Goal: Task Accomplishment & Management: Manage account settings

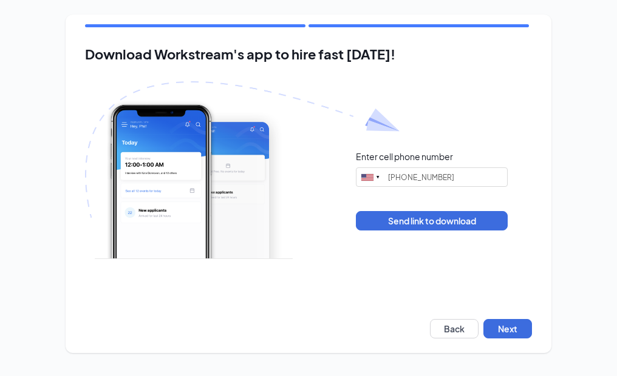
type input "(916) 683-4038"
click at [499, 323] on button "Next" at bounding box center [507, 328] width 49 height 19
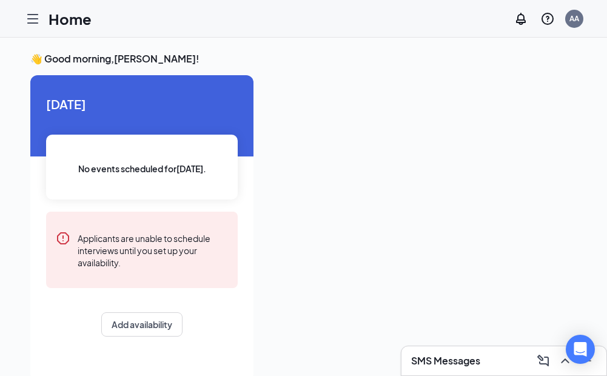
click at [32, 13] on icon "Hamburger" at bounding box center [32, 19] width 15 height 15
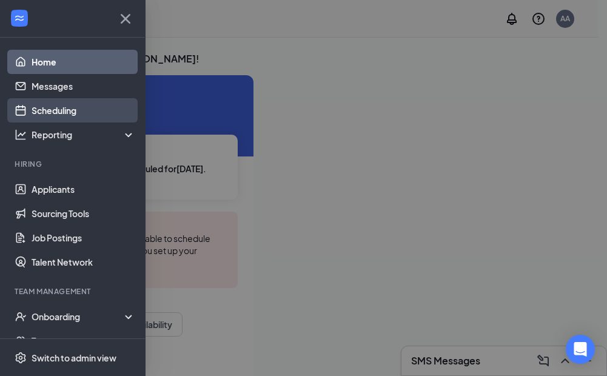
click at [80, 105] on link "Scheduling" at bounding box center [84, 110] width 104 height 24
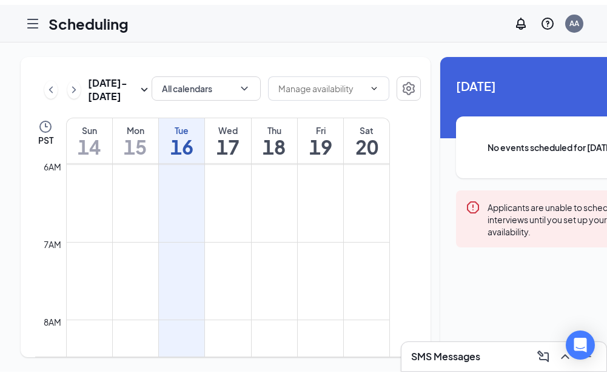
scroll to position [414, 0]
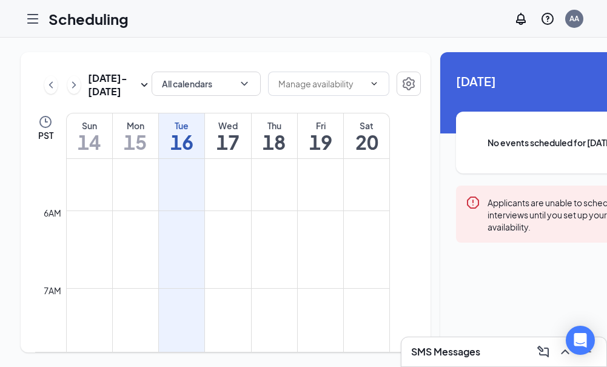
click at [32, 19] on icon "Hamburger" at bounding box center [32, 19] width 15 height 15
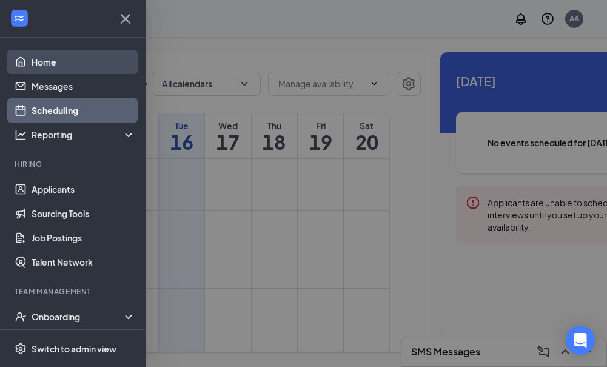
click at [56, 68] on link "Home" at bounding box center [84, 62] width 104 height 24
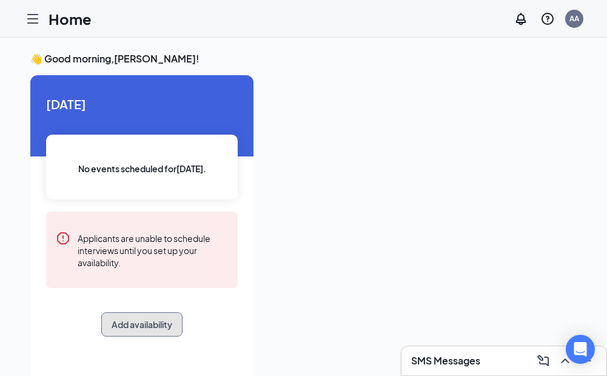
click at [161, 329] on button "Add availability" at bounding box center [141, 325] width 81 height 24
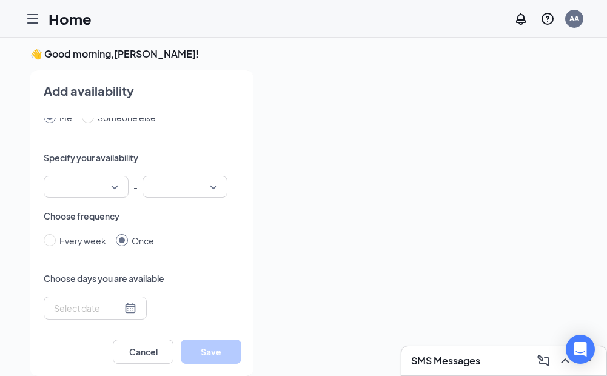
scroll to position [61, 0]
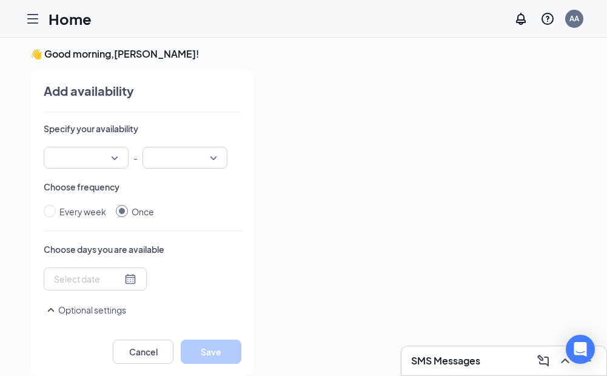
click at [100, 161] on input "search" at bounding box center [82, 157] width 62 height 21
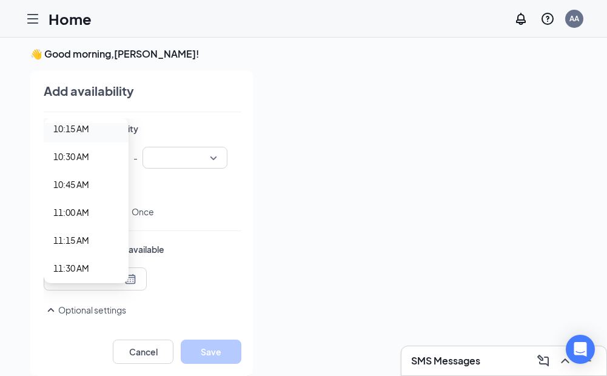
scroll to position [1214, 0]
click at [102, 157] on span "11:00 AM" at bounding box center [86, 151] width 66 height 13
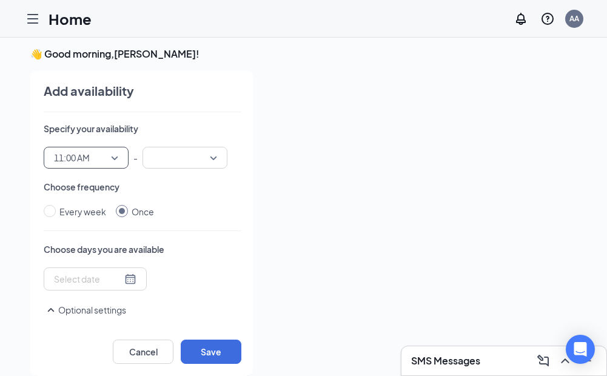
click at [188, 157] on input "search" at bounding box center [181, 157] width 62 height 21
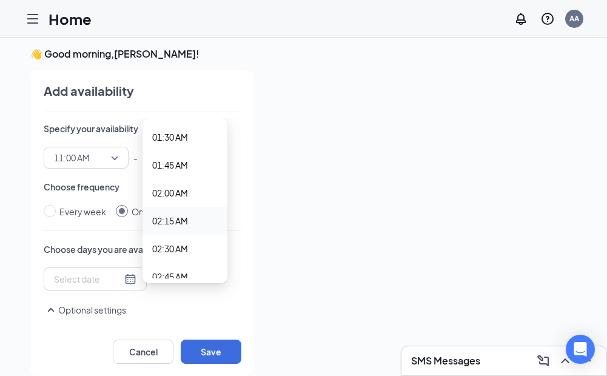
scroll to position [243, 0]
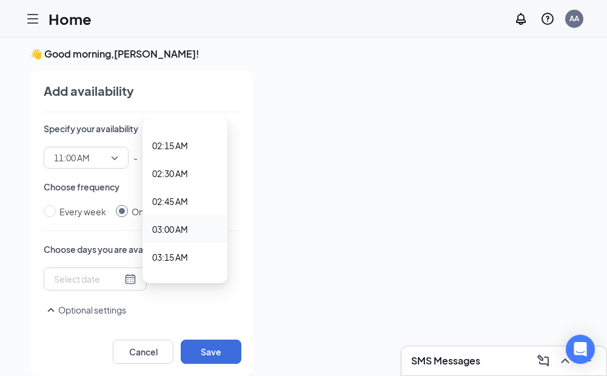
click at [176, 230] on span "03:00 AM" at bounding box center [170, 229] width 36 height 13
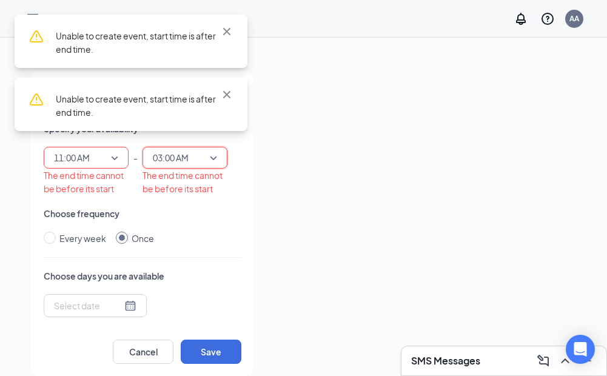
click at [196, 163] on span "03:00 AM" at bounding box center [179, 158] width 53 height 18
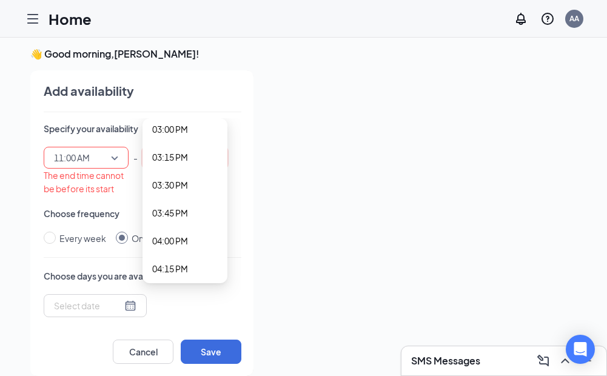
scroll to position [1648, 0]
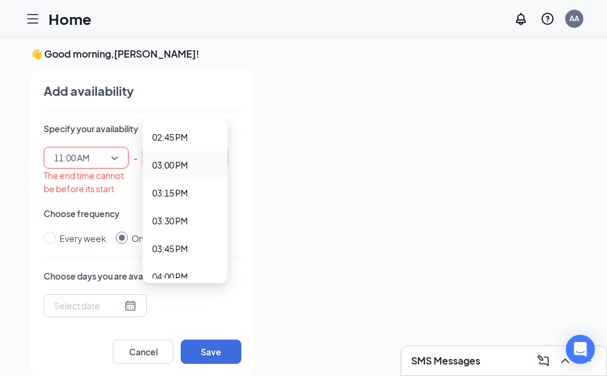
click at [195, 168] on span "03:00 PM" at bounding box center [185, 164] width 66 height 13
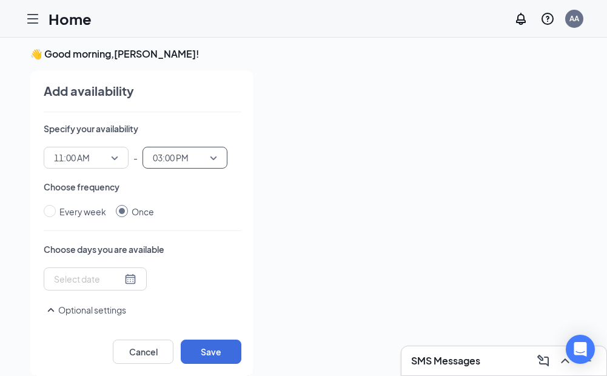
scroll to position [121, 0]
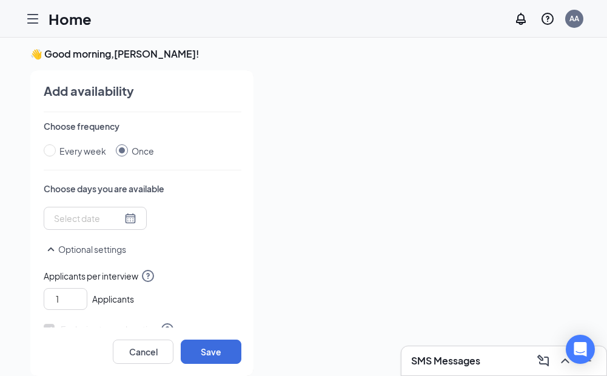
click at [120, 217] on div at bounding box center [95, 218] width 83 height 13
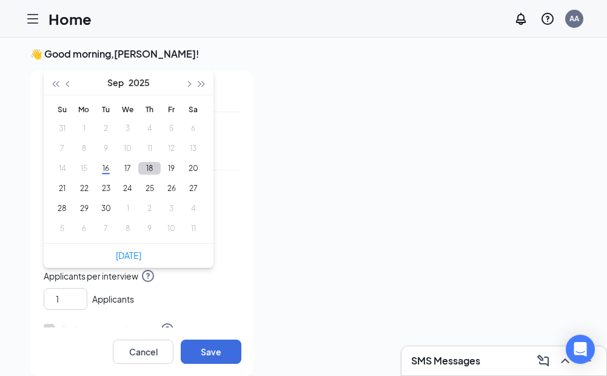
click at [155, 167] on button "18" at bounding box center [149, 168] width 22 height 13
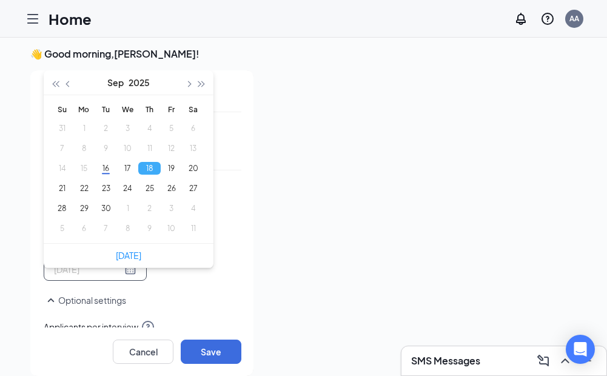
type input "[DATE]"
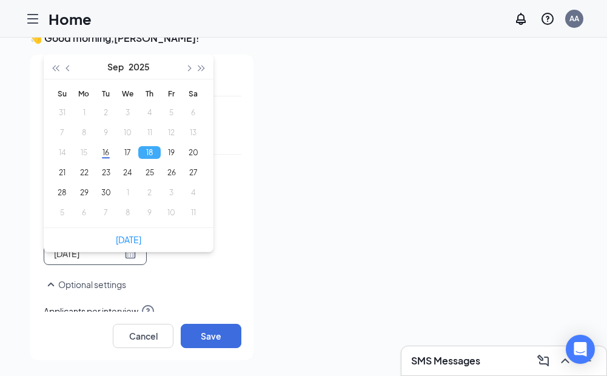
scroll to position [25, 0]
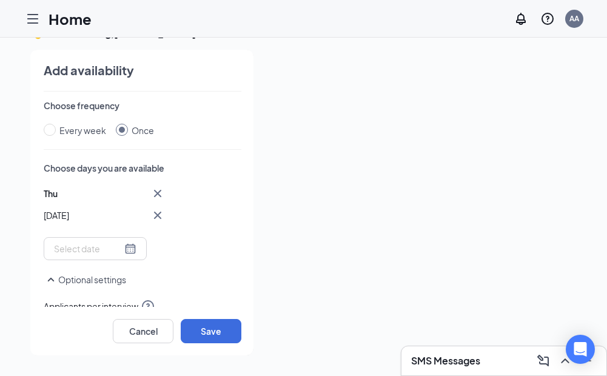
click at [181, 275] on p "Optional settings" at bounding box center [143, 279] width 198 height 15
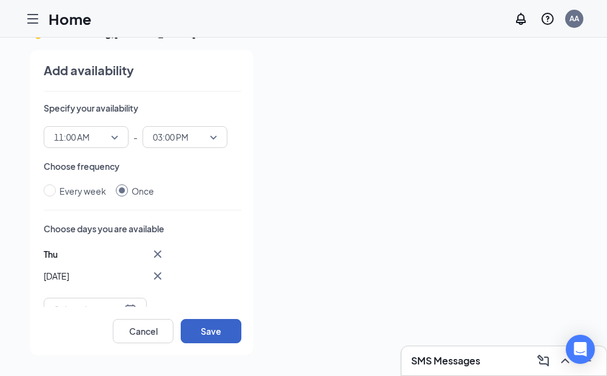
click at [212, 331] on button "Save" at bounding box center [211, 331] width 61 height 24
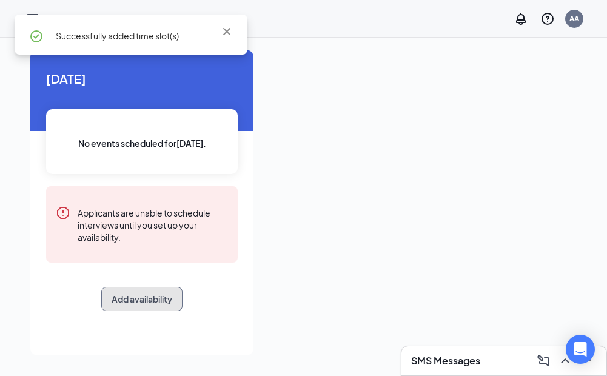
click at [166, 289] on button "Add availability" at bounding box center [141, 299] width 81 height 24
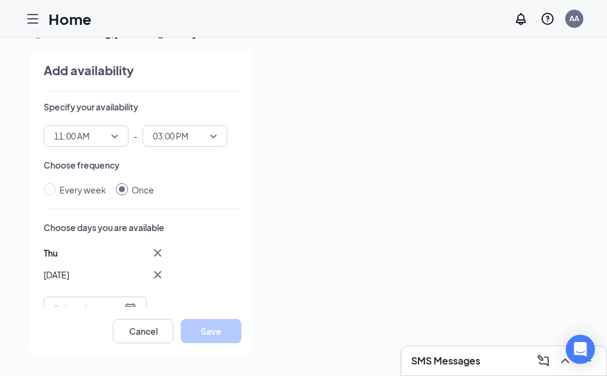
scroll to position [121, 0]
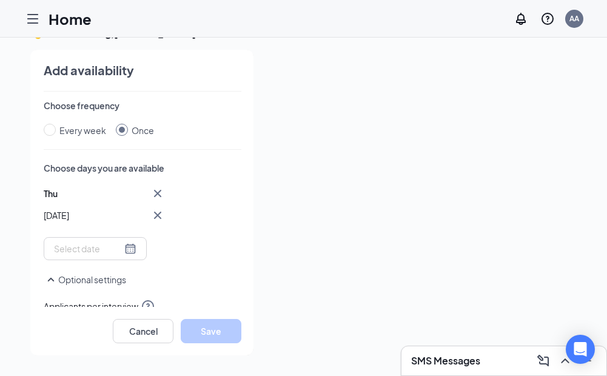
click at [127, 245] on div at bounding box center [95, 248] width 83 height 13
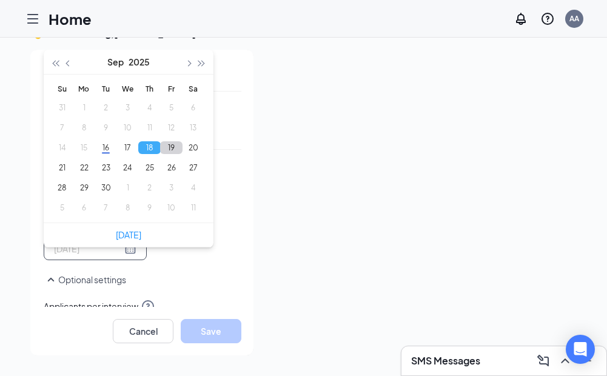
click at [167, 142] on button "19" at bounding box center [171, 147] width 22 height 13
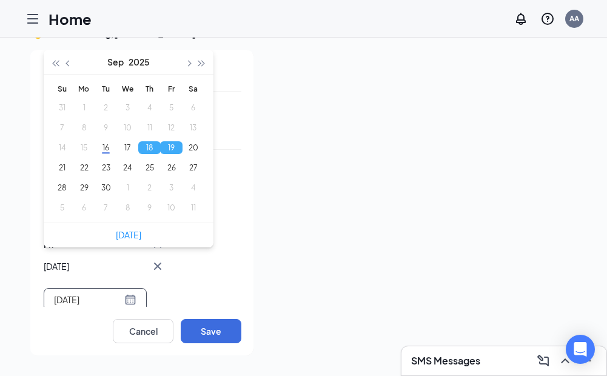
type input "[DATE]"
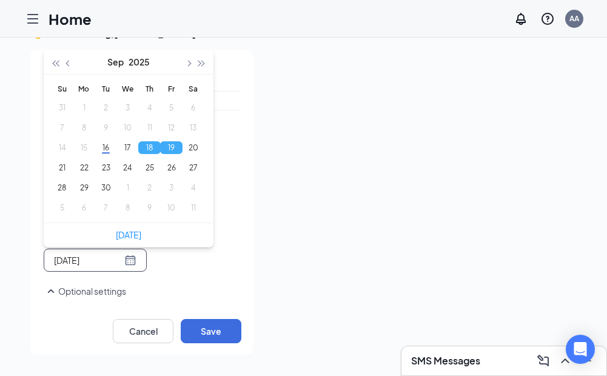
scroll to position [182, 0]
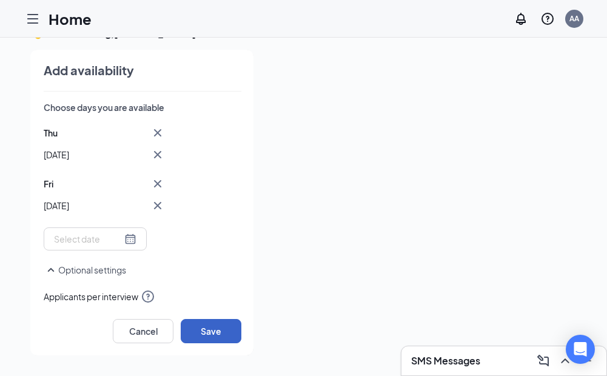
click at [206, 325] on button "Save" at bounding box center [211, 331] width 61 height 24
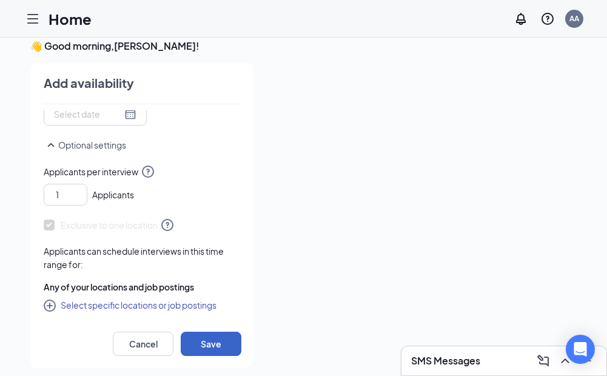
scroll to position [25, 0]
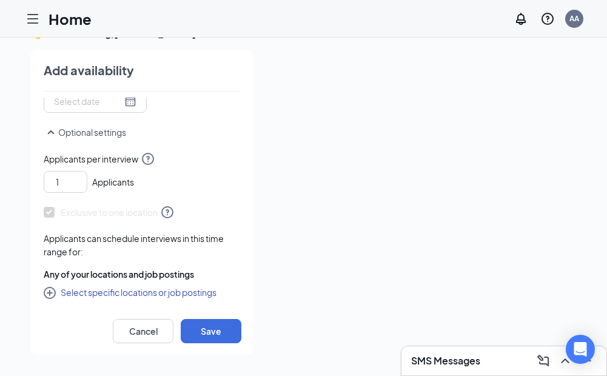
click at [180, 294] on button "Select specific locations or job postings" at bounding box center [130, 292] width 173 height 15
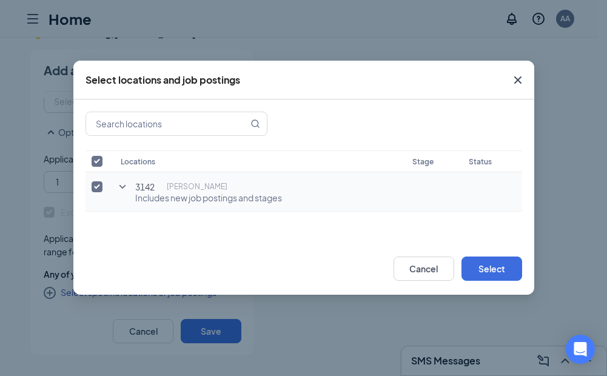
click at [201, 198] on span "Includes new job postings and stages" at bounding box center [208, 198] width 147 height 12
click at [475, 261] on button "Select" at bounding box center [492, 269] width 61 height 24
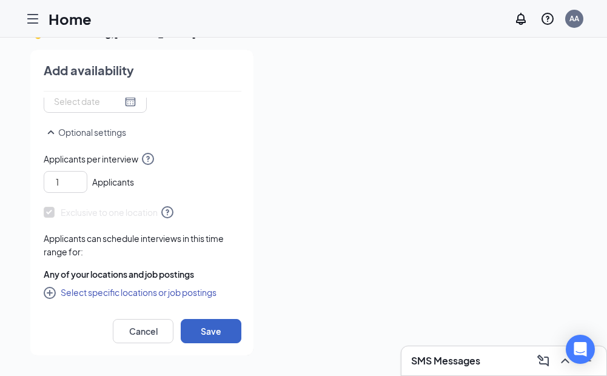
click at [223, 326] on button "Save" at bounding box center [211, 331] width 61 height 24
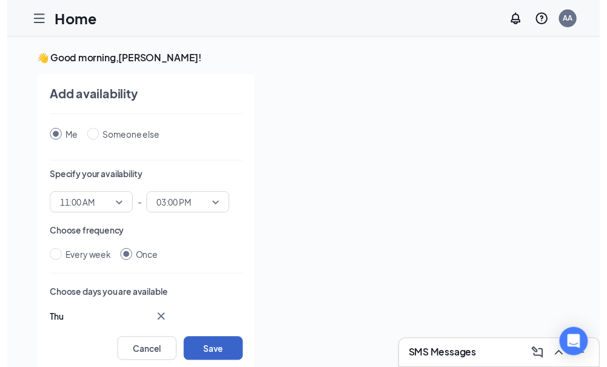
scroll to position [0, 0]
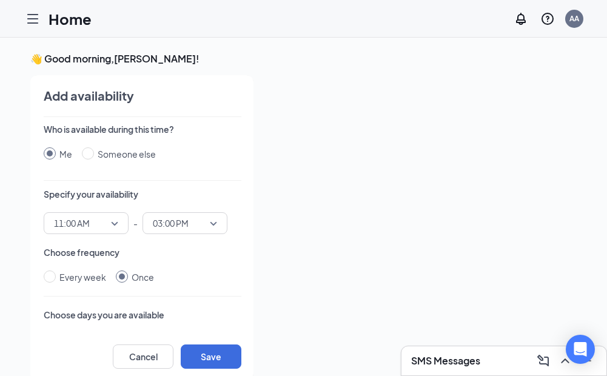
click at [44, 22] on div at bounding box center [33, 19] width 24 height 24
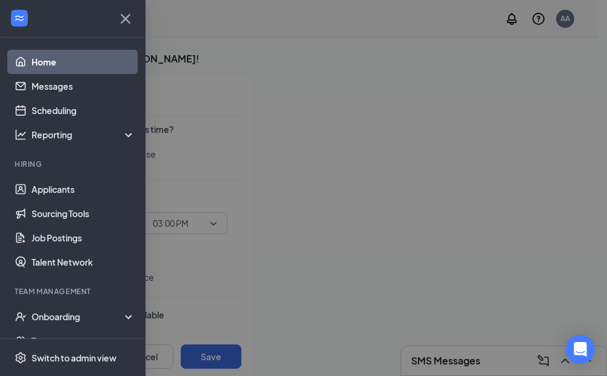
click at [34, 16] on div at bounding box center [72, 19] width 145 height 38
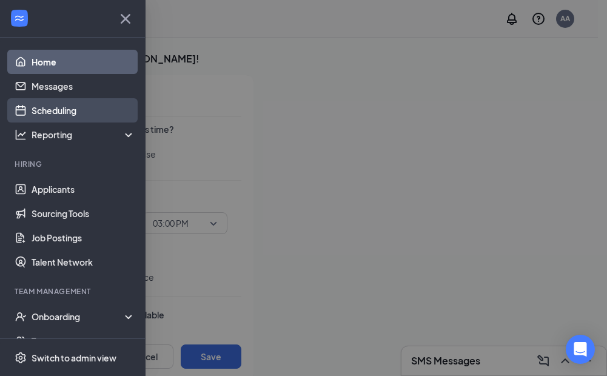
click at [75, 118] on link "Scheduling" at bounding box center [84, 110] width 104 height 24
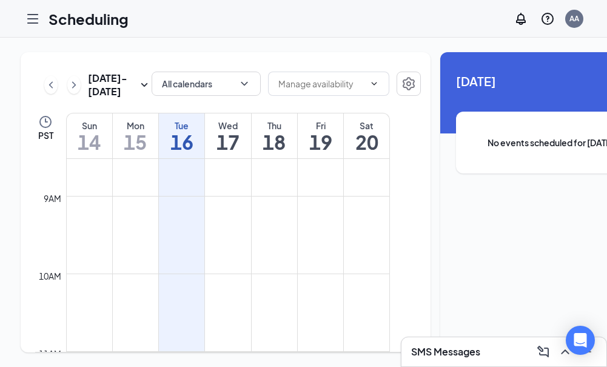
scroll to position [657, 0]
click at [25, 13] on div at bounding box center [33, 19] width 24 height 24
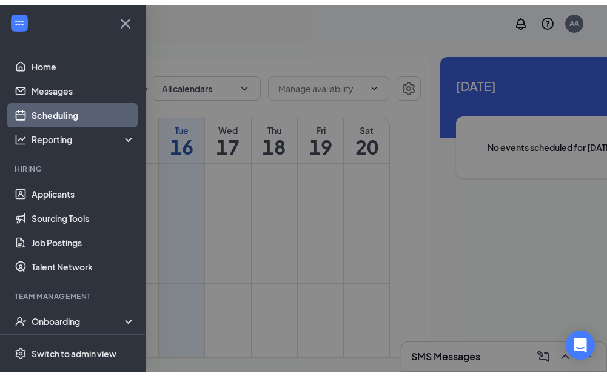
scroll to position [9, 0]
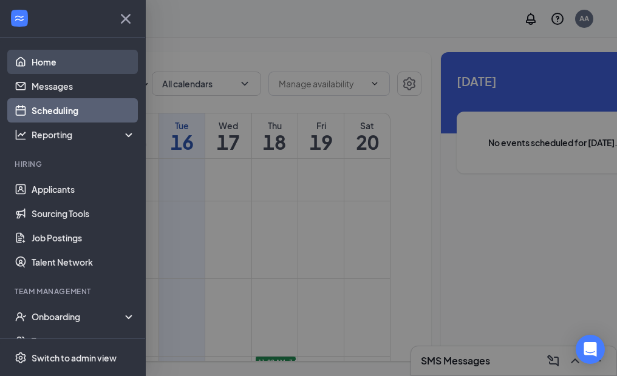
click at [42, 51] on link "Home" at bounding box center [84, 62] width 104 height 24
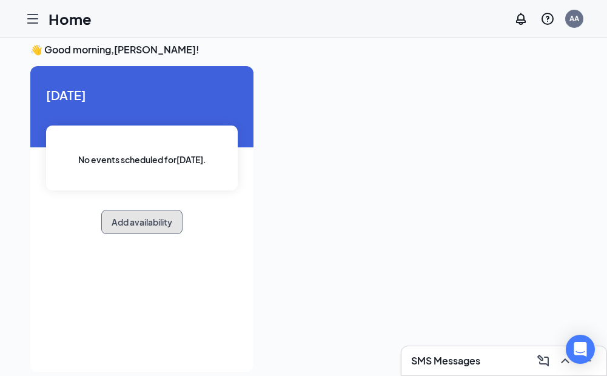
click at [169, 212] on button "Add availability" at bounding box center [141, 222] width 81 height 24
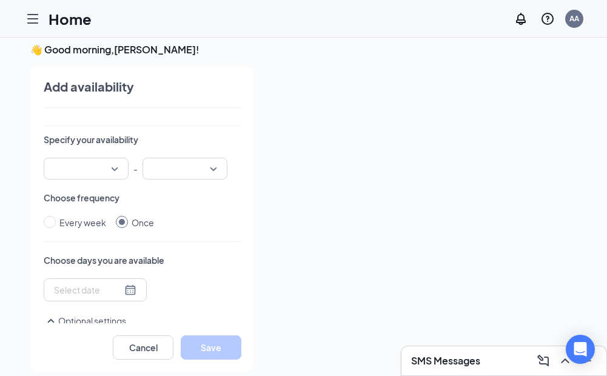
scroll to position [121, 0]
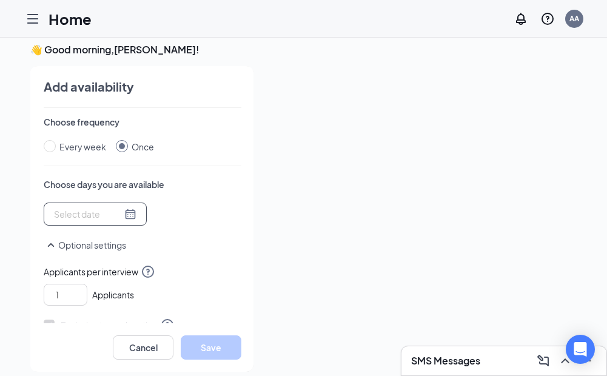
click at [118, 216] on div at bounding box center [95, 214] width 83 height 13
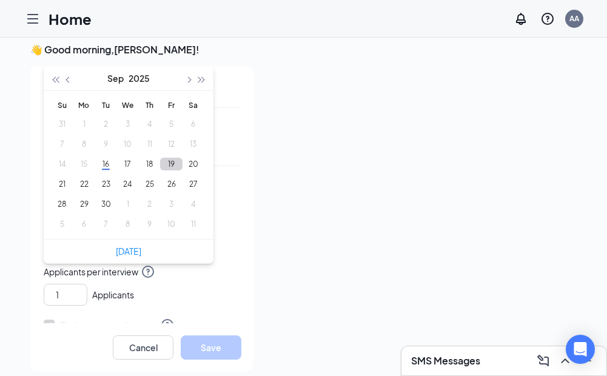
click at [162, 160] on button "19" at bounding box center [171, 164] width 22 height 13
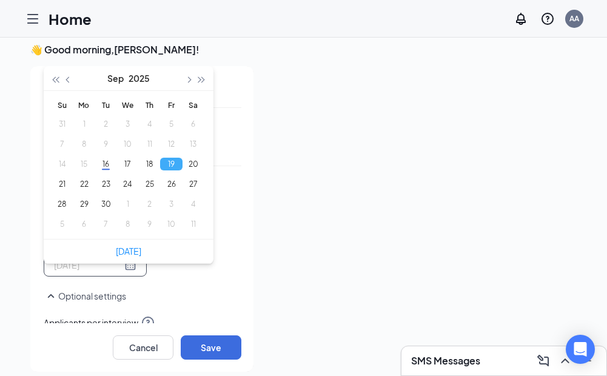
type input "[DATE]"
click at [180, 266] on div "Fri Sep [DATE] Mo Tu We Th Fr Sa 31 1 2 3 4 5 6 7 8 9 10 11 12 13 14 15 16 17 1…" at bounding box center [143, 240] width 198 height 74
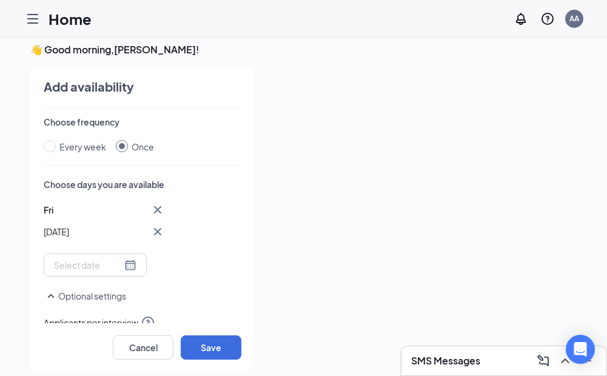
scroll to position [61, 0]
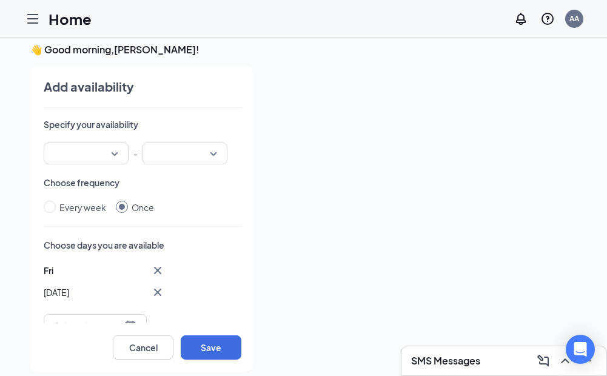
click at [93, 147] on input "search" at bounding box center [82, 153] width 62 height 21
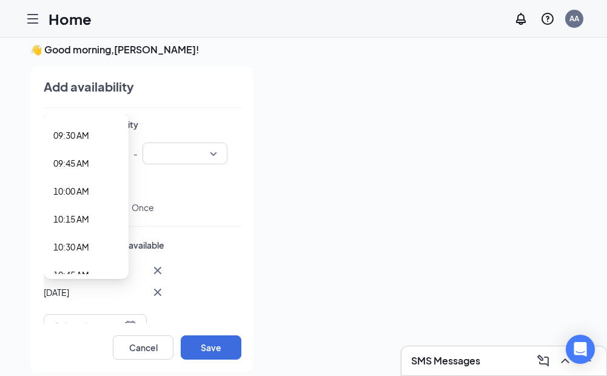
scroll to position [1092, 0]
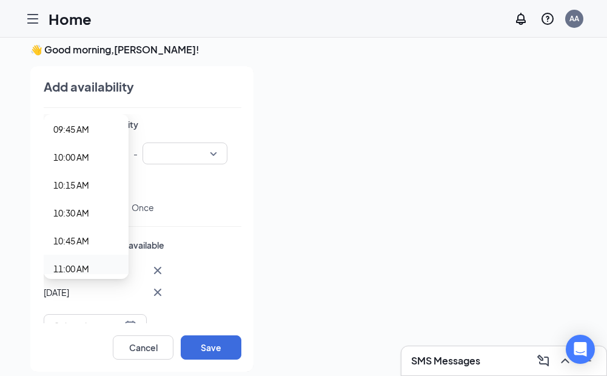
click at [85, 266] on span "11:00 AM" at bounding box center [71, 268] width 36 height 13
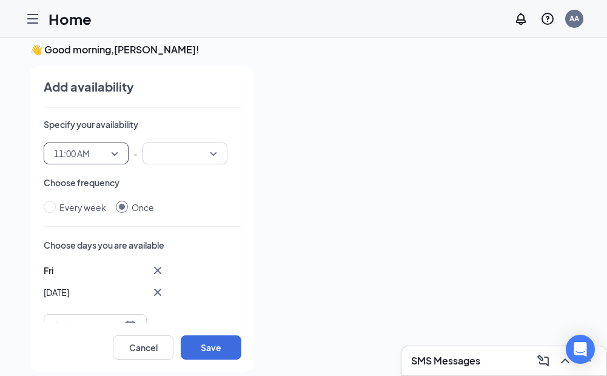
click at [191, 155] on input "search" at bounding box center [181, 153] width 62 height 21
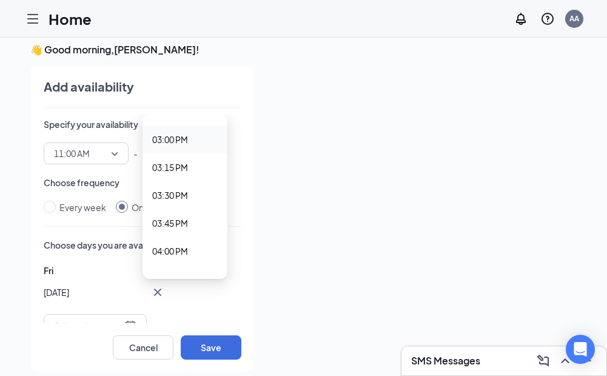
scroll to position [1647, 0]
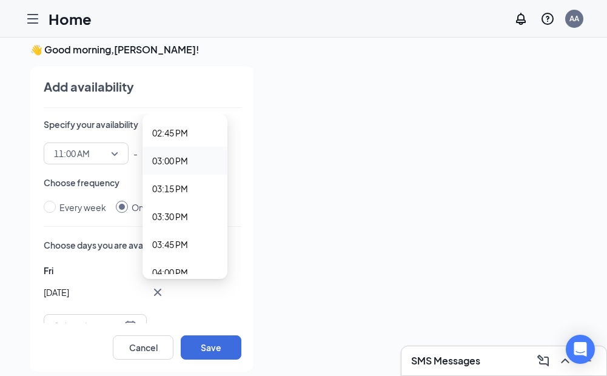
click at [186, 161] on span "03:00 PM" at bounding box center [170, 160] width 36 height 13
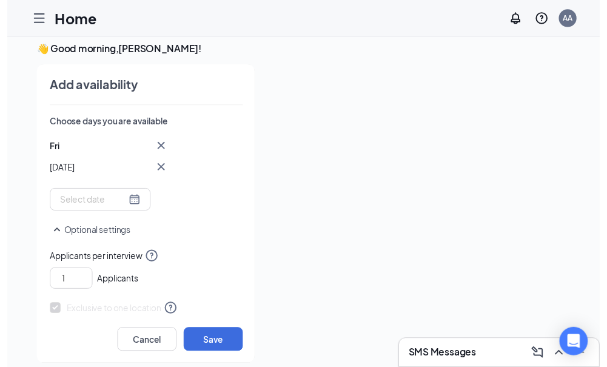
scroll to position [243, 0]
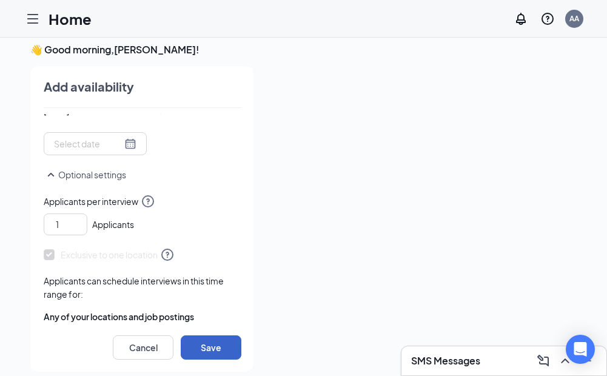
click at [233, 351] on button "Save" at bounding box center [211, 348] width 61 height 24
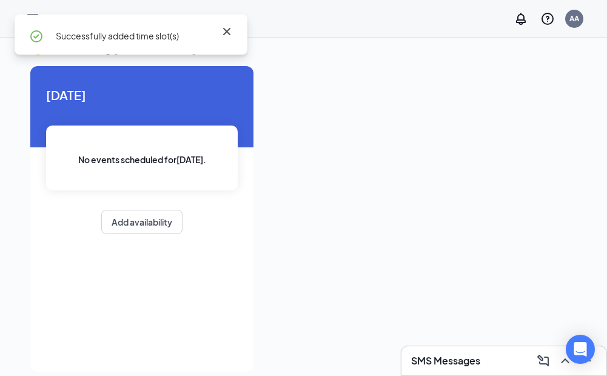
click at [223, 38] on icon "Cross" at bounding box center [227, 31] width 15 height 15
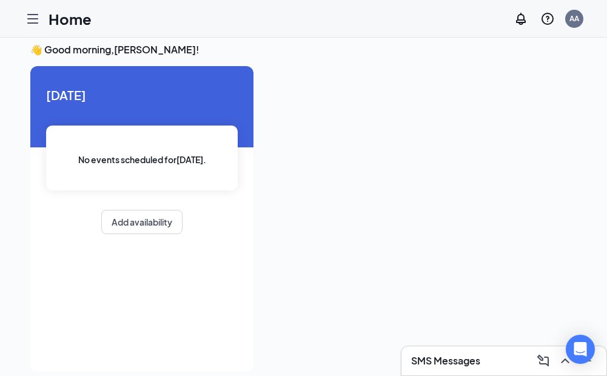
click at [41, 22] on div at bounding box center [33, 19] width 24 height 24
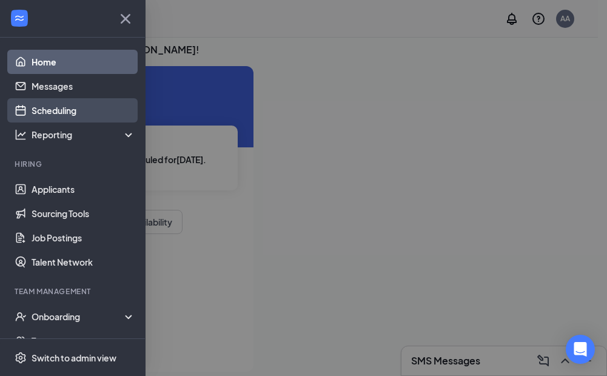
click at [74, 104] on link "Scheduling" at bounding box center [84, 110] width 104 height 24
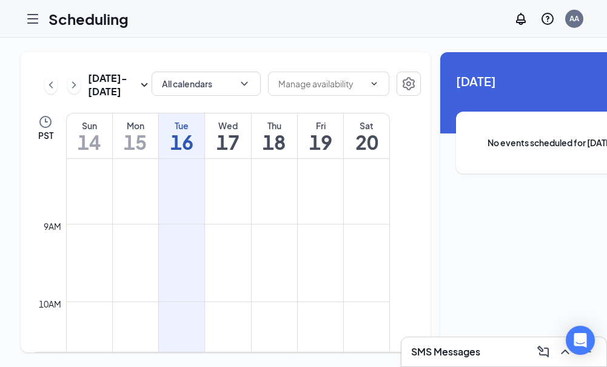
scroll to position [597, 0]
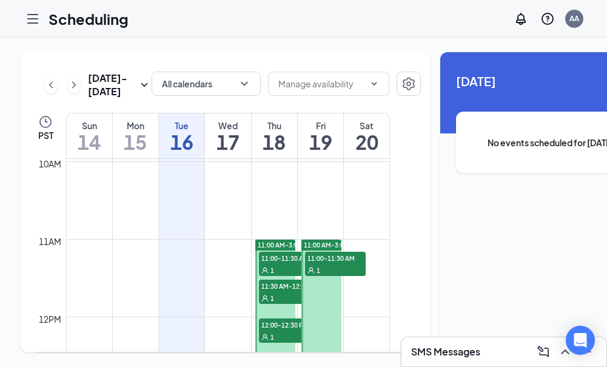
scroll to position [779, 0]
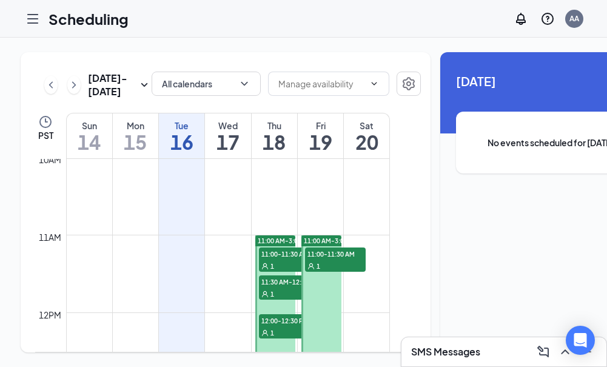
click at [284, 260] on span "11:00-11:30 AM" at bounding box center [289, 254] width 61 height 12
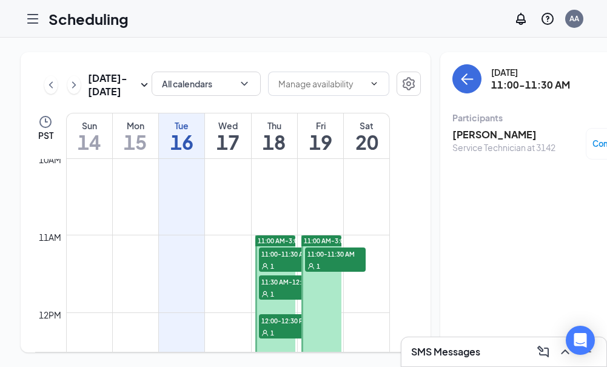
click at [484, 128] on h3 "David Cortez" at bounding box center [504, 134] width 103 height 13
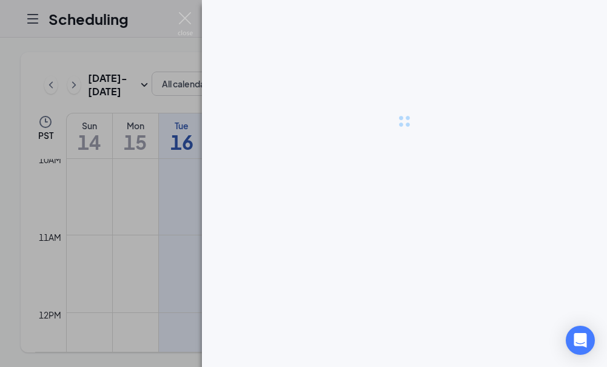
scroll to position [9, 0]
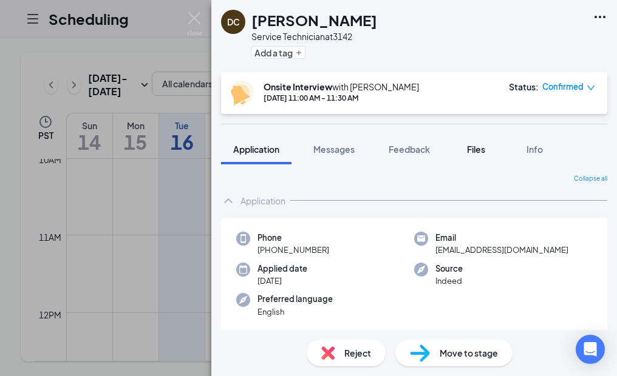
click at [476, 145] on span "Files" at bounding box center [476, 149] width 18 height 11
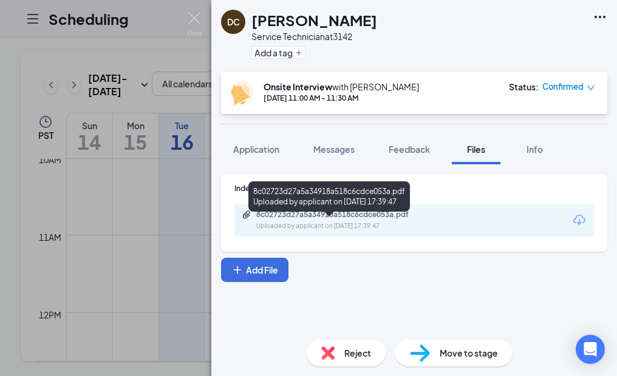
click at [400, 226] on div "Uploaded by applicant on Sep 06, 2025 at 17:39:47" at bounding box center [347, 227] width 182 height 10
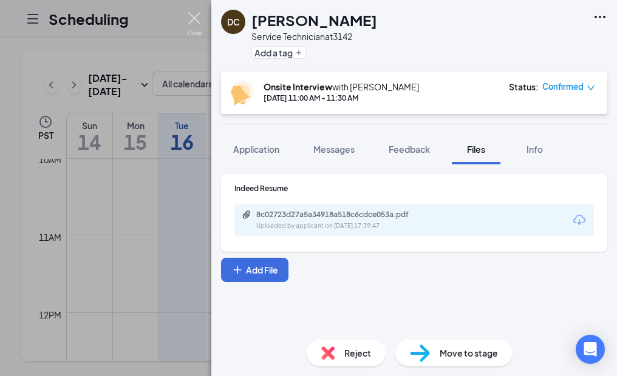
click at [197, 19] on img at bounding box center [194, 24] width 15 height 24
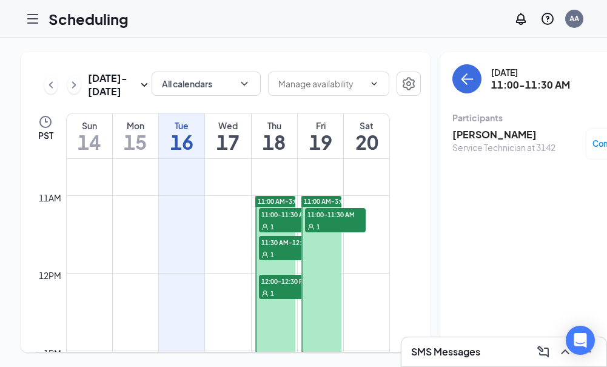
scroll to position [839, 0]
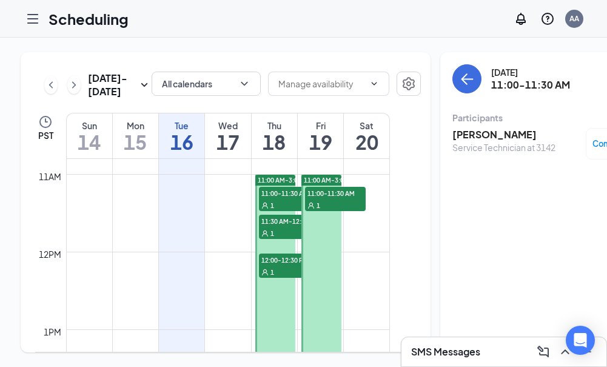
click at [279, 227] on span "11:30 AM-12:00 PM" at bounding box center [289, 221] width 61 height 12
click at [511, 128] on h3 "Johnathon Howard" at bounding box center [516, 134] width 127 height 13
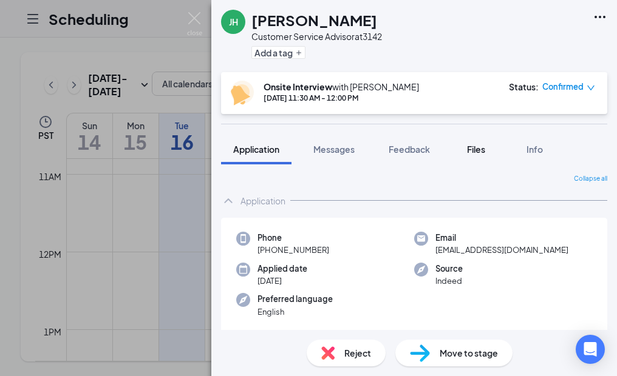
click at [484, 146] on span "Files" at bounding box center [476, 149] width 18 height 11
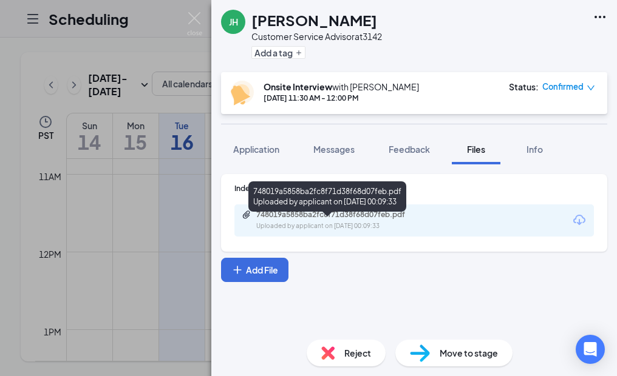
click at [295, 212] on div "748019a5858ba2fc8f71d38f68d07feb.pdf" at bounding box center [341, 215] width 170 height 10
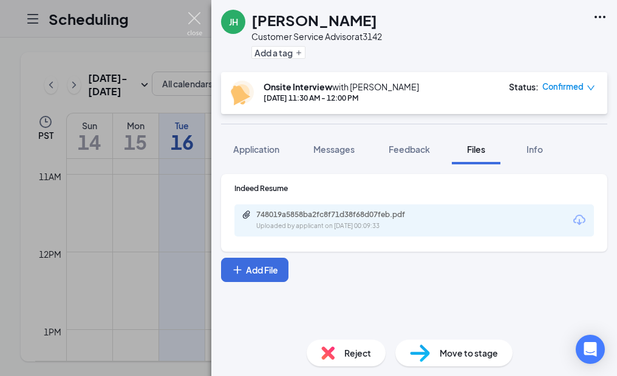
click at [197, 16] on img at bounding box center [194, 24] width 15 height 24
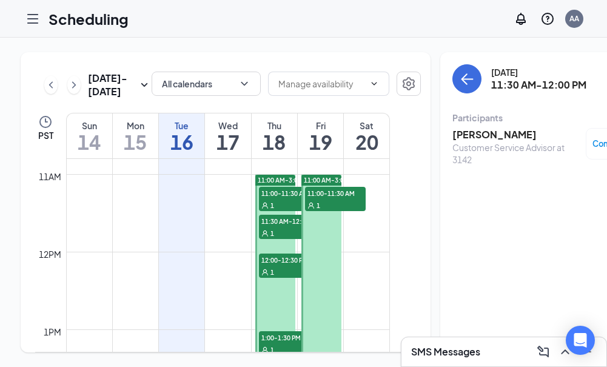
click at [287, 266] on span "12:00-12:30 PM" at bounding box center [289, 260] width 61 height 12
click at [472, 130] on h3 "Jeen Mojica" at bounding box center [504, 134] width 103 height 13
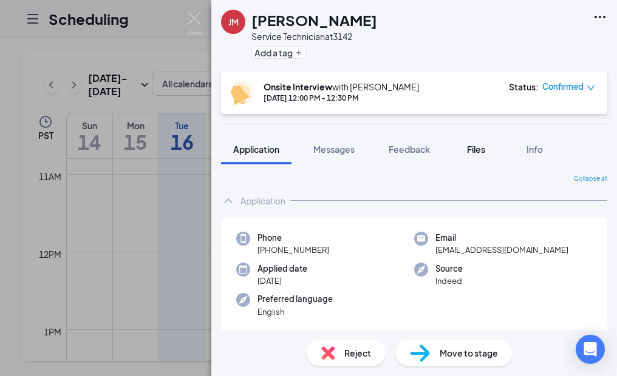
click at [467, 149] on div "Files" at bounding box center [476, 149] width 24 height 12
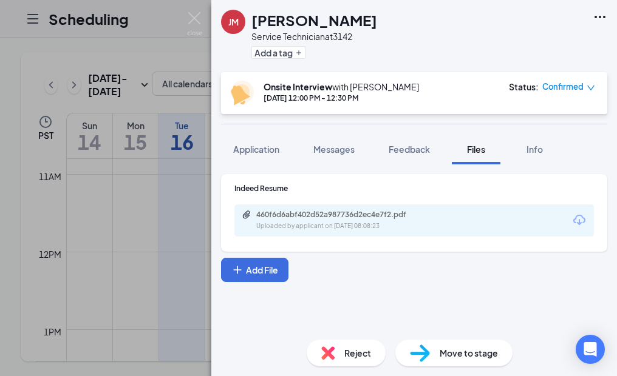
click at [377, 211] on div "460f6d6abf402d52a987736d2ec4e7f2.pdf" at bounding box center [341, 215] width 170 height 10
click at [195, 15] on img at bounding box center [194, 24] width 15 height 24
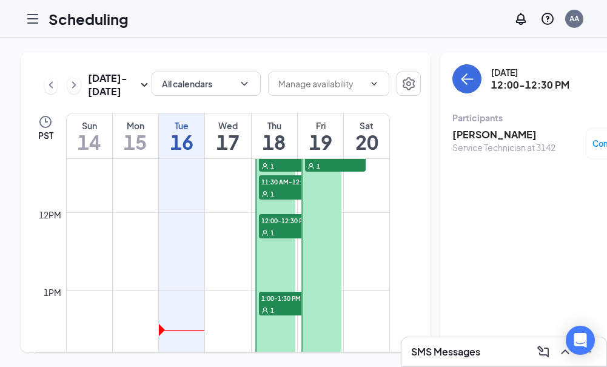
scroll to position [900, 0]
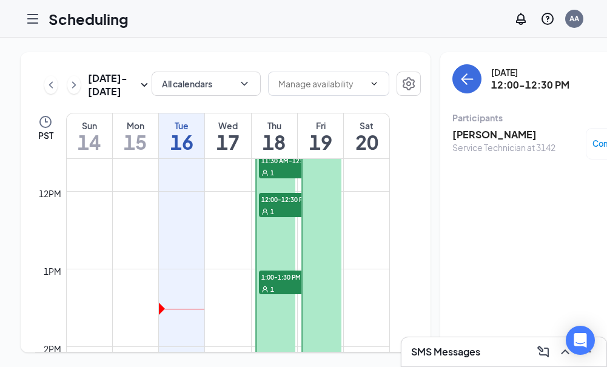
click at [286, 283] on span "1:00-1:30 PM" at bounding box center [289, 277] width 61 height 12
click at [475, 129] on h3 "Johnathan Rein" at bounding box center [504, 134] width 103 height 13
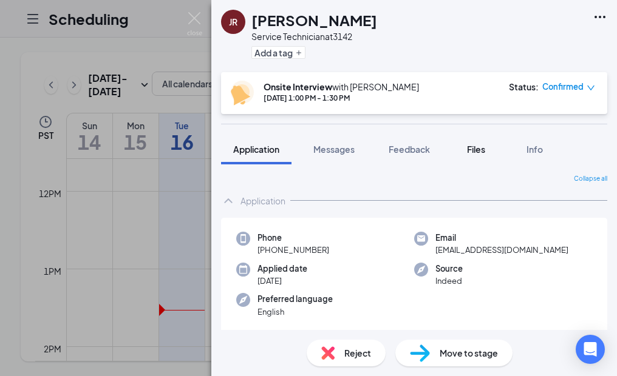
click at [471, 149] on span "Files" at bounding box center [476, 149] width 18 height 11
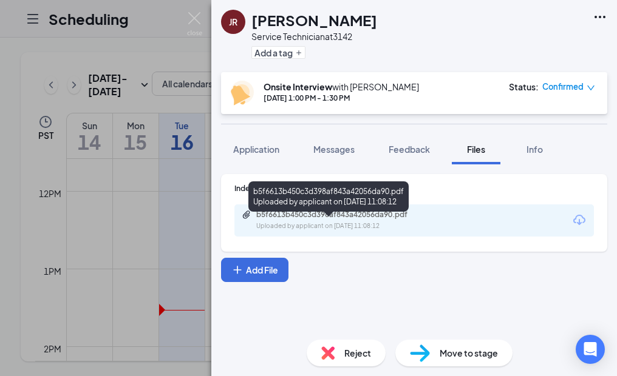
click at [339, 225] on div "Uploaded by applicant on Sep 10, 2025 at 11:08:12" at bounding box center [347, 227] width 182 height 10
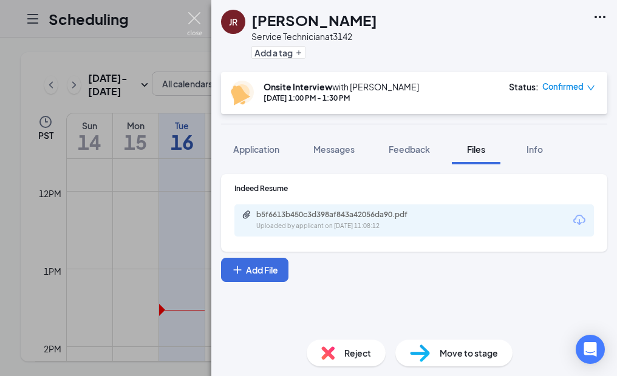
click at [194, 23] on img at bounding box center [194, 24] width 15 height 24
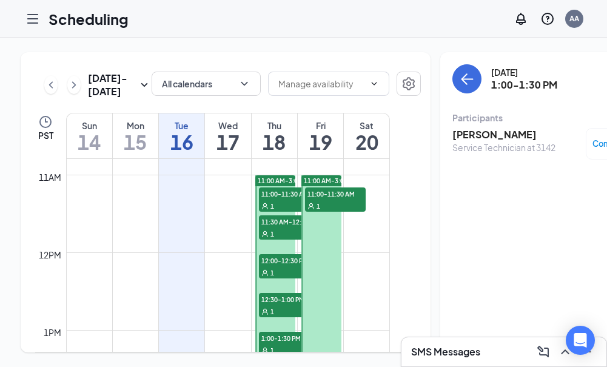
scroll to position [839, 0]
click at [331, 199] on span "11:00-11:30 AM" at bounding box center [335, 193] width 61 height 12
click at [340, 199] on span "11:00-11:30 AM" at bounding box center [335, 193] width 61 height 12
click at [457, 128] on h3 "John Laqui" at bounding box center [516, 134] width 127 height 13
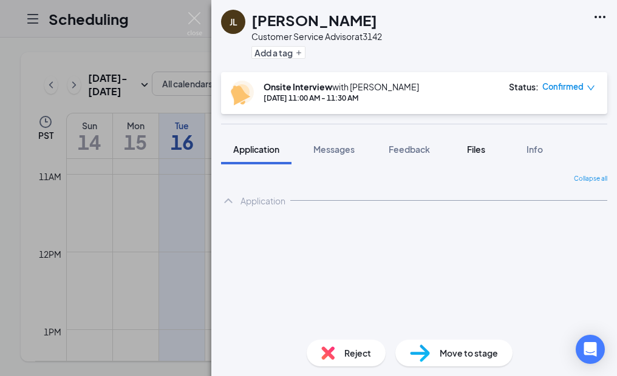
click at [472, 143] on button "Files" at bounding box center [476, 149] width 49 height 30
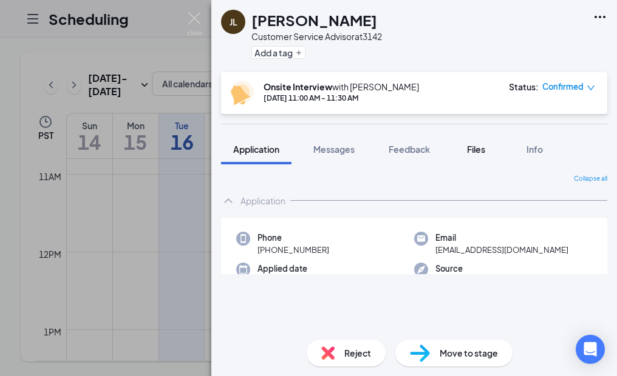
click at [472, 146] on span "Files" at bounding box center [476, 149] width 18 height 11
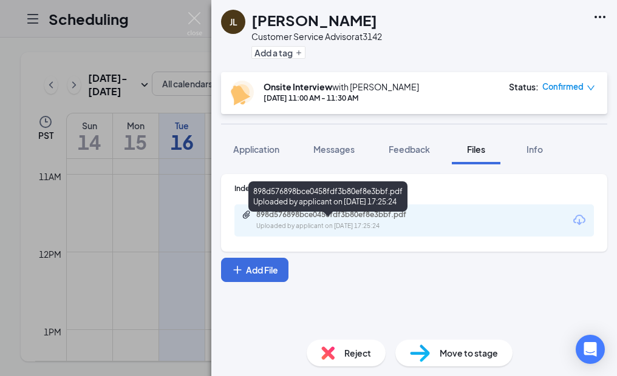
click at [349, 222] on div "Uploaded by applicant on Sep 13, 2025 at 17:25:24" at bounding box center [347, 227] width 182 height 10
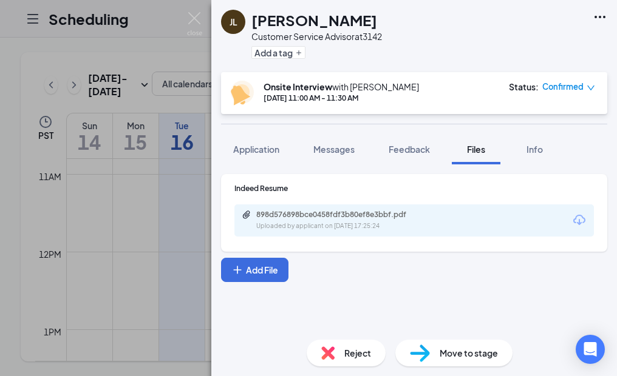
click at [173, 5] on div "JL John Laqui Customer Service Advisor at 3142 Add a tag Onsite Interview with …" at bounding box center [308, 188] width 617 height 376
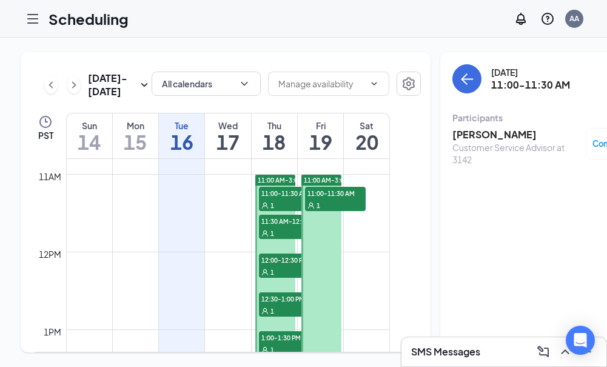
click at [185, 16] on div "Scheduling AA" at bounding box center [303, 19] width 607 height 38
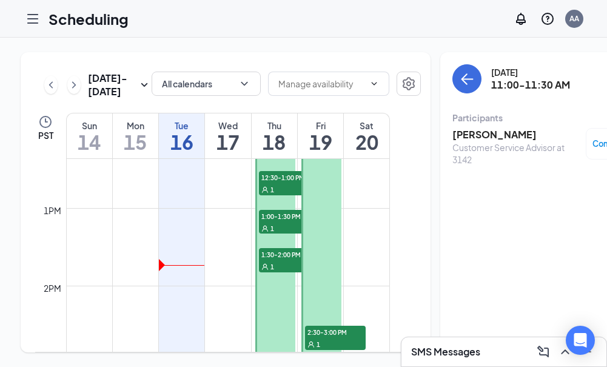
scroll to position [900, 0]
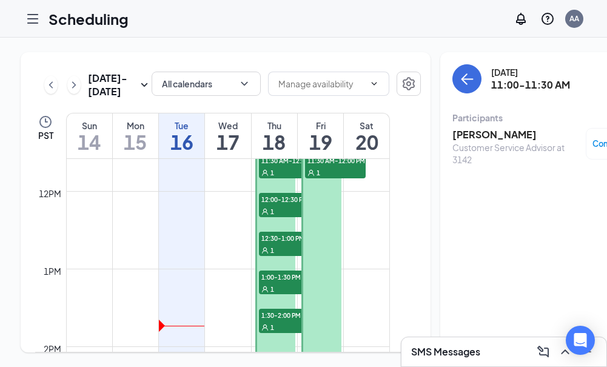
click at [286, 244] on span "12:30-1:00 PM" at bounding box center [289, 238] width 61 height 12
click at [457, 128] on h3 "Anthony Ramirez" at bounding box center [504, 134] width 103 height 13
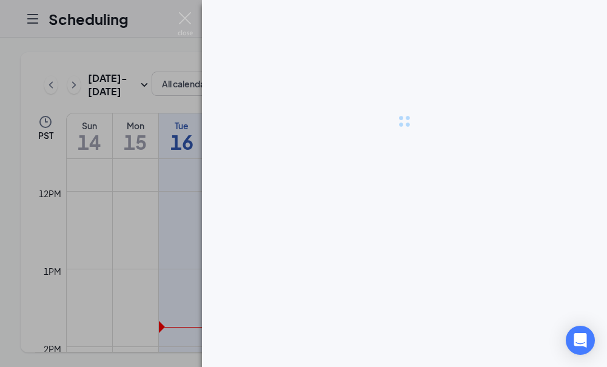
scroll to position [9, 0]
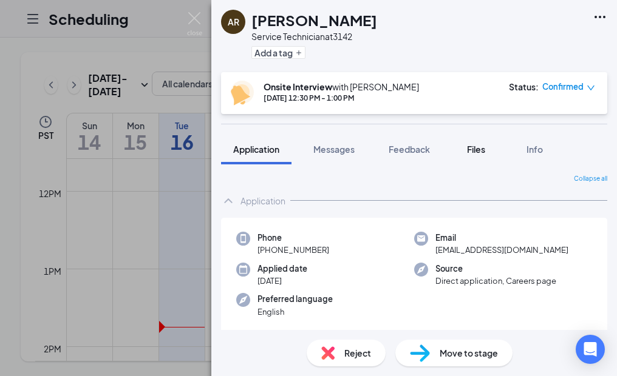
click at [479, 146] on span "Files" at bounding box center [476, 149] width 18 height 11
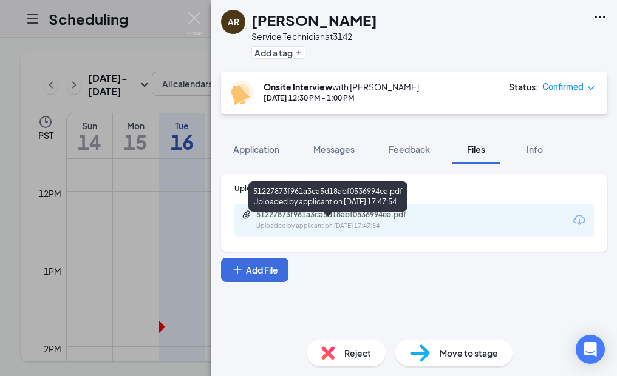
click at [374, 226] on div "Uploaded by applicant on Aug 30, 2025 at 17:47:54" at bounding box center [347, 227] width 182 height 10
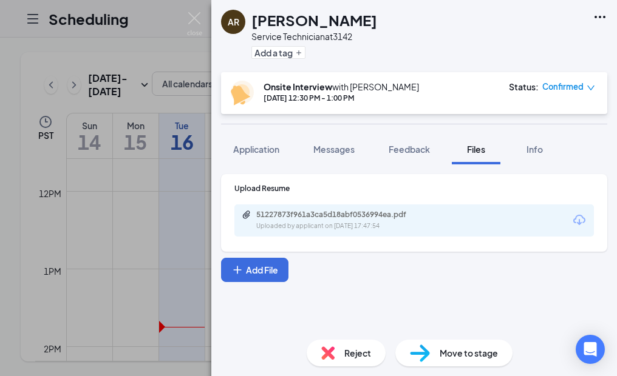
click at [177, 80] on div "AR Anthony Ramirez Service Technician at 3142 Add a tag Onsite Interview with A…" at bounding box center [308, 188] width 617 height 376
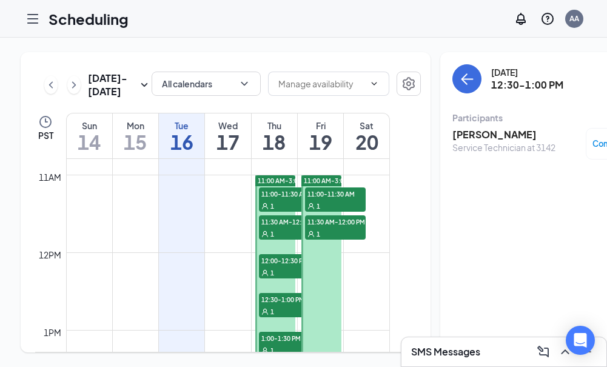
scroll to position [839, 0]
click at [331, 199] on span "11:00-11:30 AM" at bounding box center [335, 193] width 61 height 12
click at [338, 227] on span "11:30 AM-12:00 PM" at bounding box center [335, 221] width 61 height 12
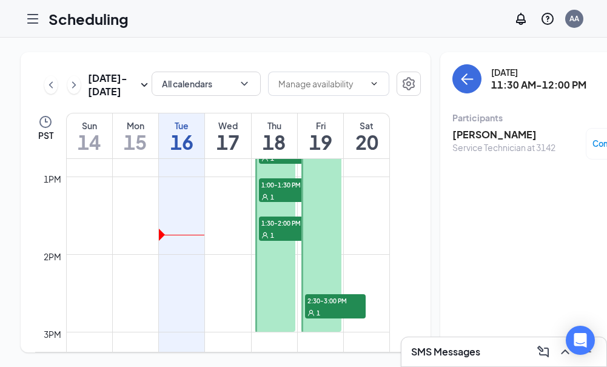
scroll to position [1021, 0]
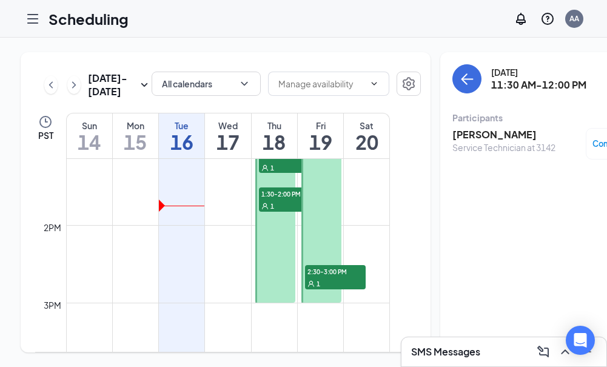
click at [331, 289] on div "1" at bounding box center [335, 283] width 61 height 12
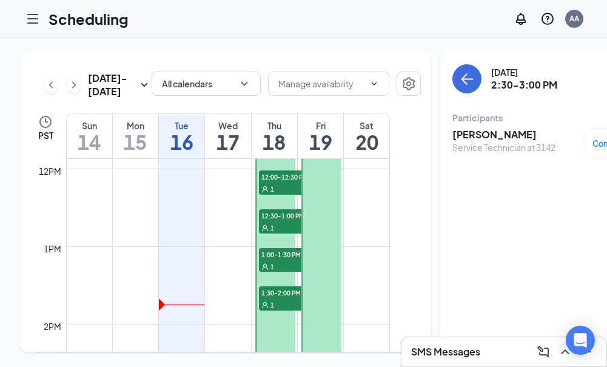
scroll to position [900, 0]
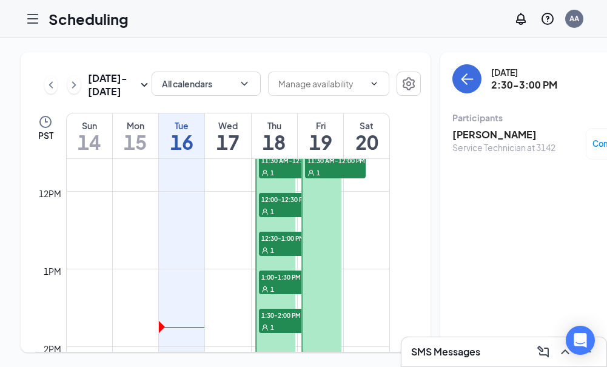
click at [282, 321] on span "1:30-2:00 PM" at bounding box center [289, 315] width 61 height 12
click at [453, 128] on h3 "Kenneth Wassner" at bounding box center [504, 134] width 103 height 13
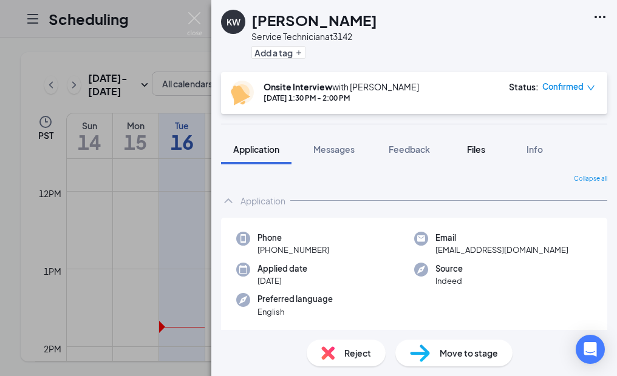
click at [471, 150] on span "Files" at bounding box center [476, 149] width 18 height 11
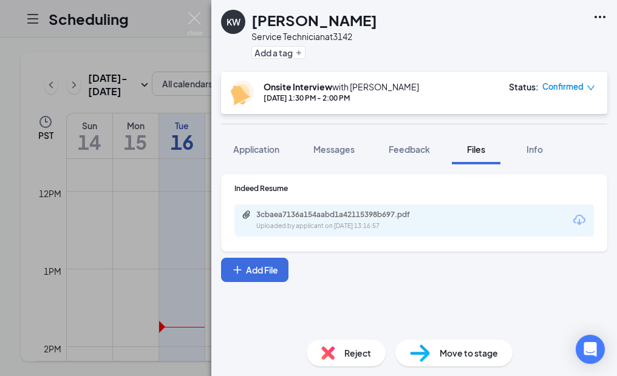
click at [339, 213] on div "3cbaea7136a154aabd1a42115398b697.pdf" at bounding box center [341, 215] width 170 height 10
click at [201, 15] on img at bounding box center [194, 24] width 15 height 24
